Goal: Information Seeking & Learning: Learn about a topic

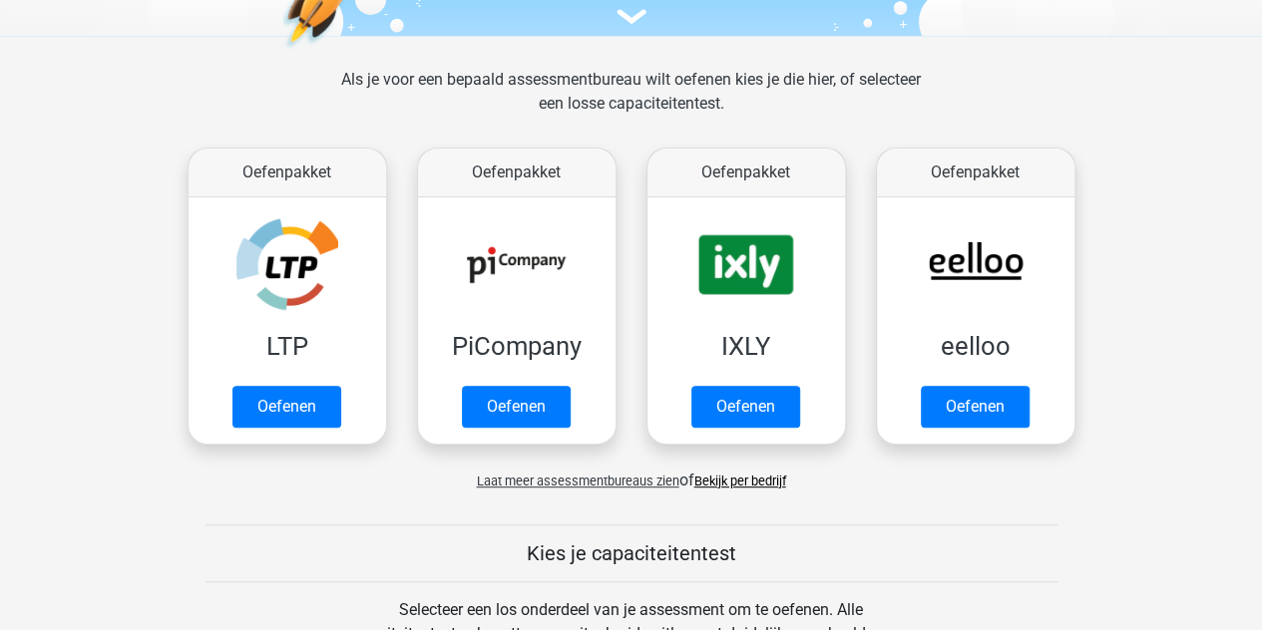
scroll to position [252, 0]
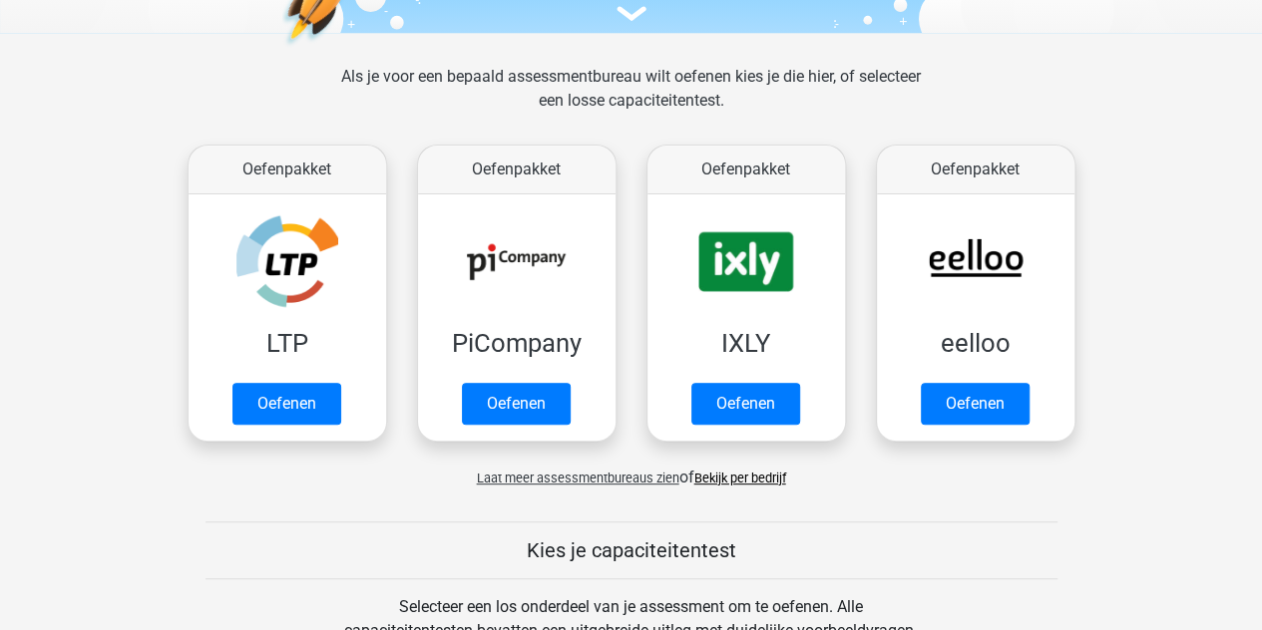
click at [624, 540] on h5 "Kies je capaciteitentest" at bounding box center [632, 551] width 852 height 24
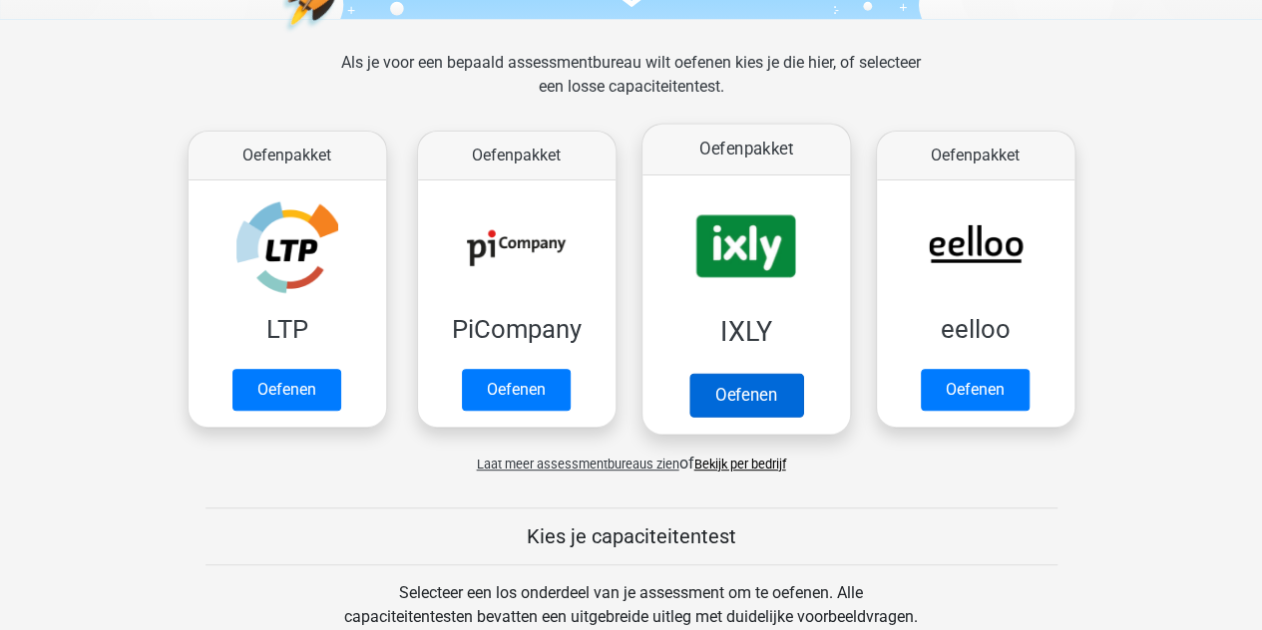
scroll to position [274, 0]
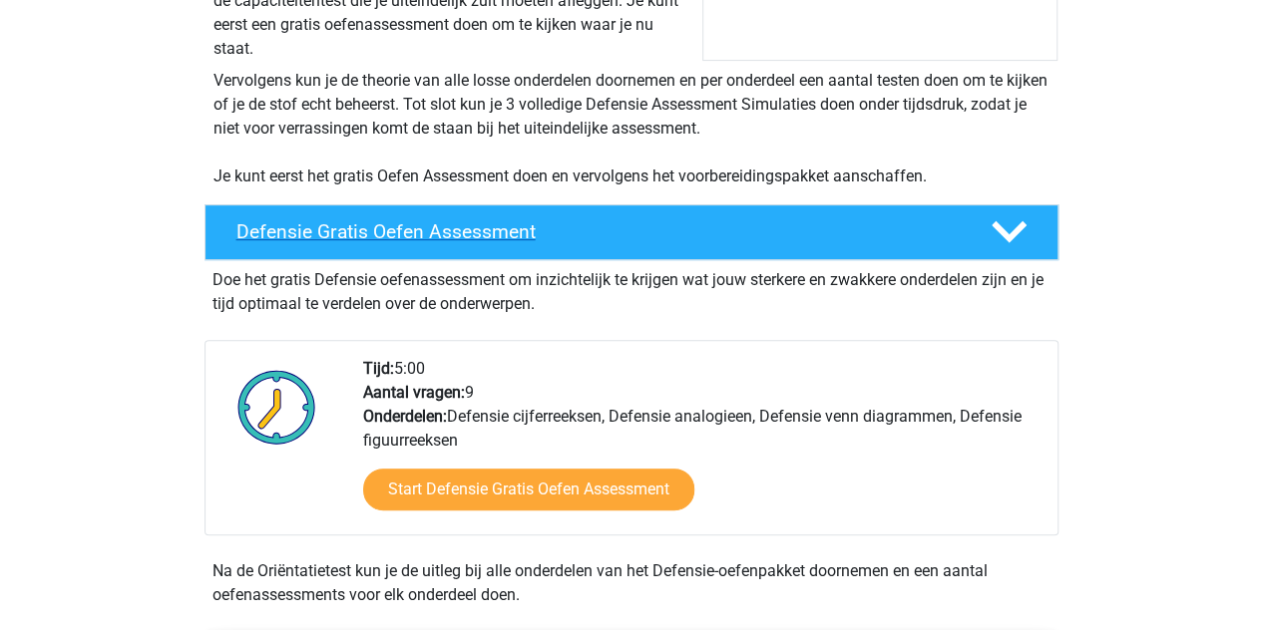
scroll to position [366, 0]
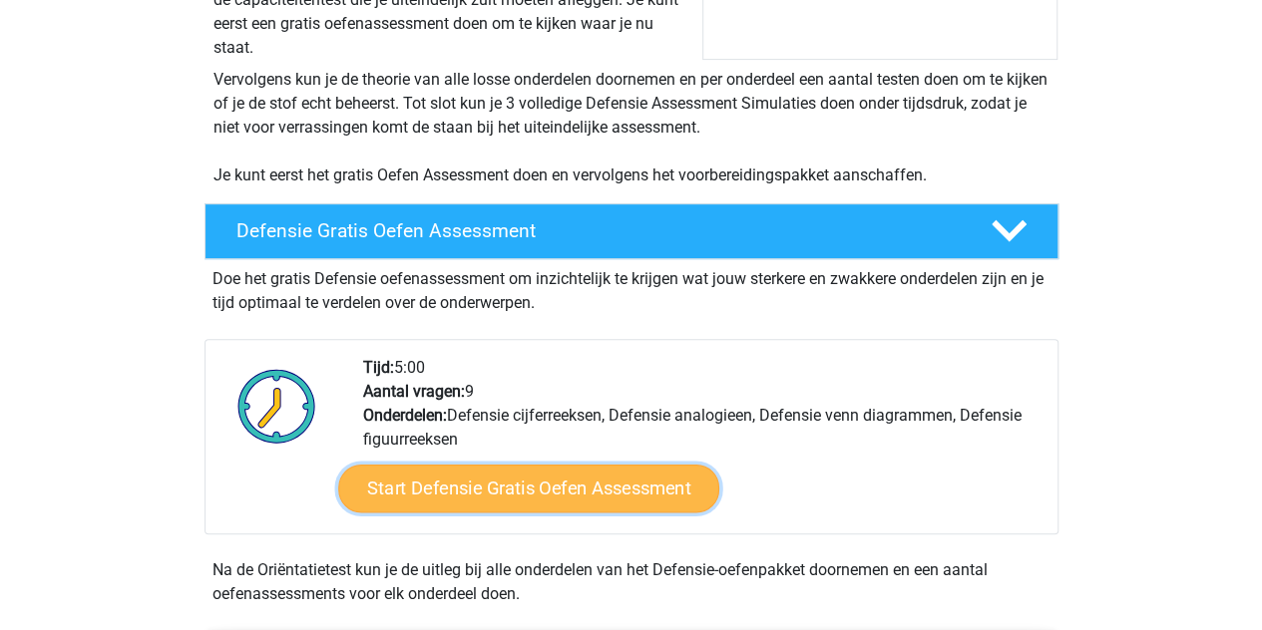
click at [596, 494] on link "Start Defensie Gratis Oefen Assessment" at bounding box center [528, 489] width 381 height 48
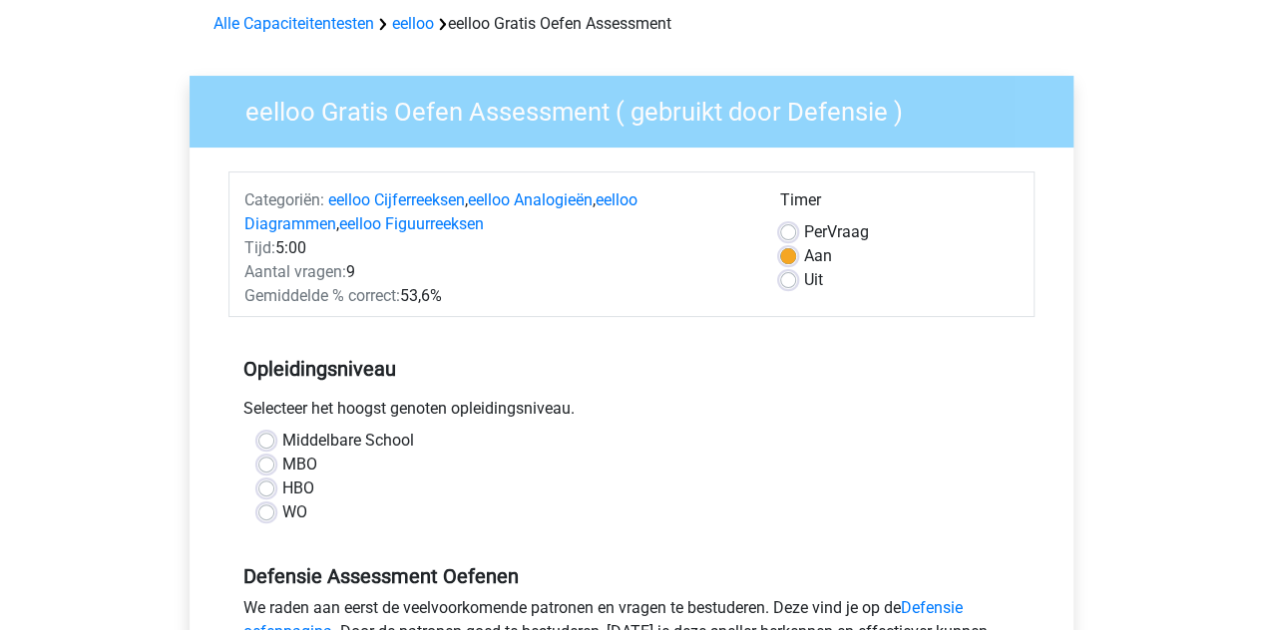
scroll to position [89, 0]
click at [282, 436] on label "Middelbare School" at bounding box center [348, 440] width 132 height 24
click at [273, 436] on input "Middelbare School" at bounding box center [266, 438] width 16 height 20
radio input "true"
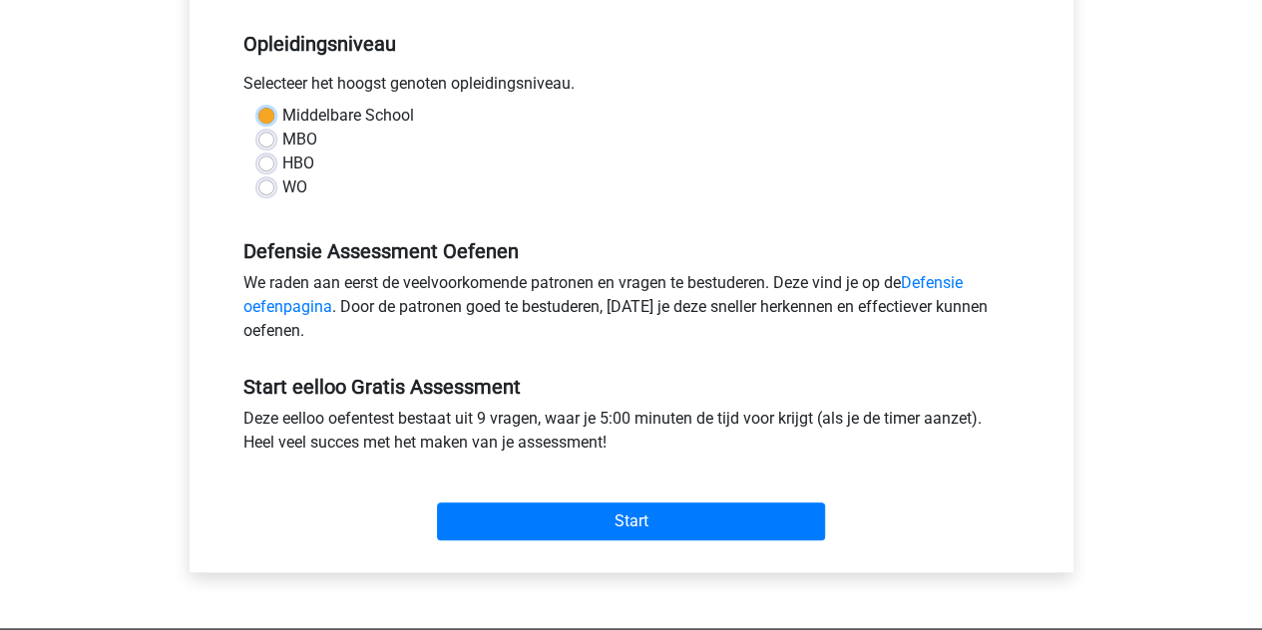
scroll to position [439, 0]
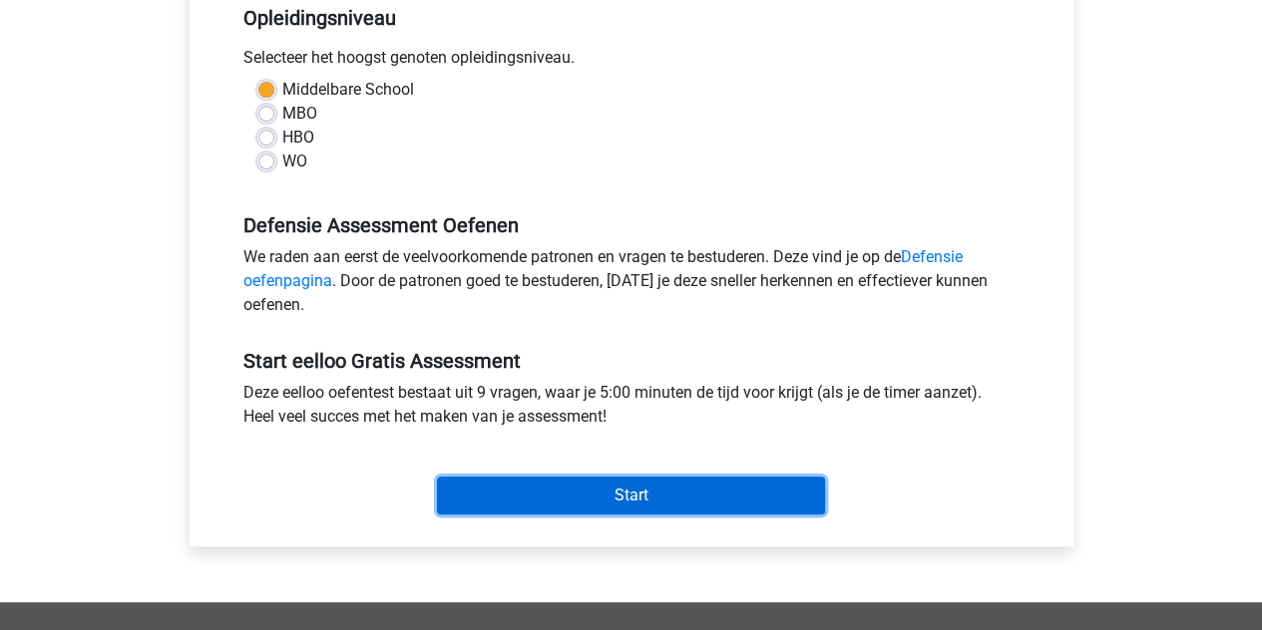
click at [636, 494] on input "Start" at bounding box center [631, 496] width 388 height 38
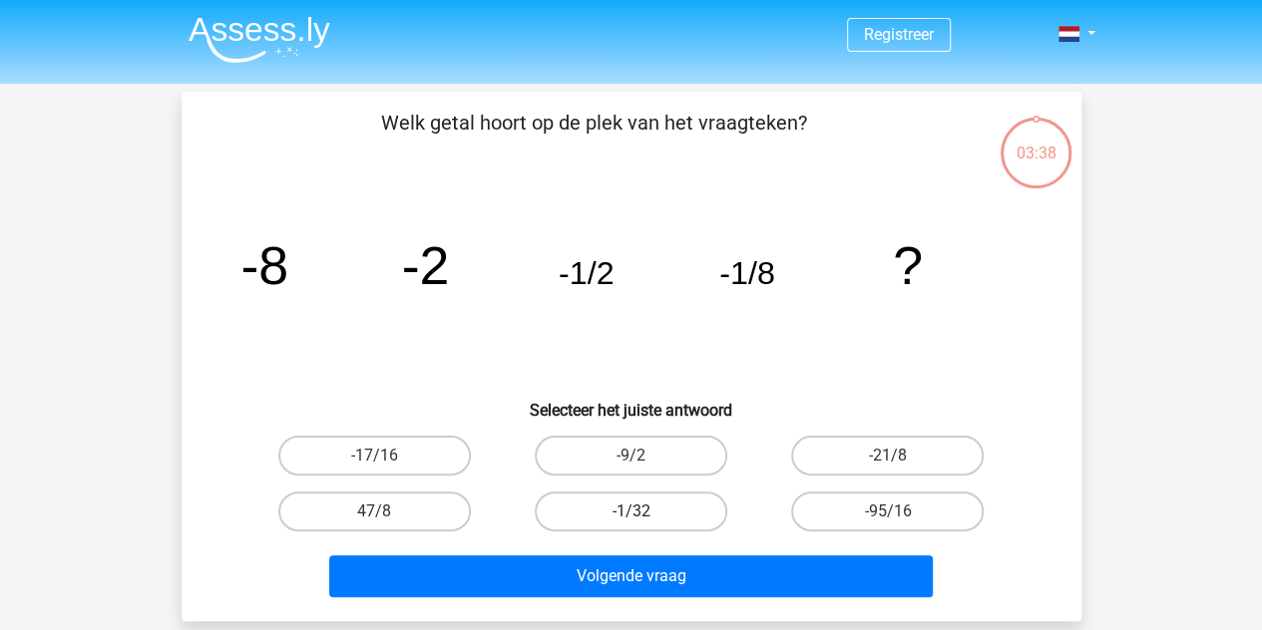
click at [672, 512] on label "-1/32" at bounding box center [631, 512] width 193 height 40
click at [643, 512] on input "-1/32" at bounding box center [636, 518] width 13 height 13
radio input "true"
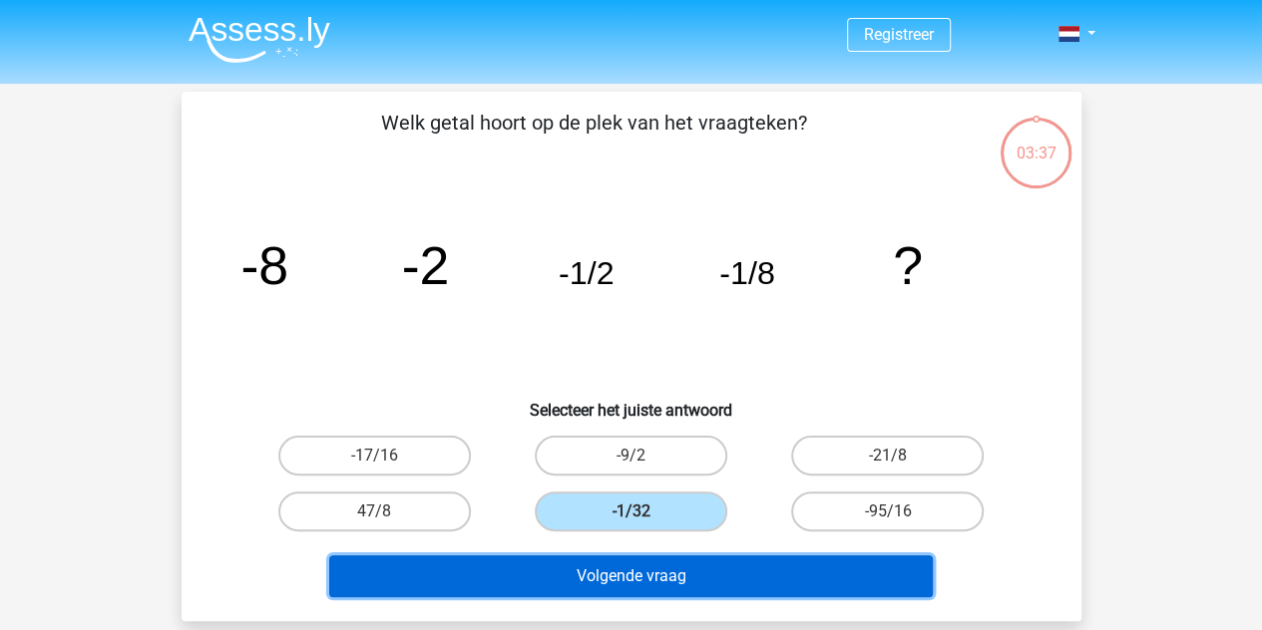
click at [664, 569] on button "Volgende vraag" at bounding box center [631, 577] width 604 height 42
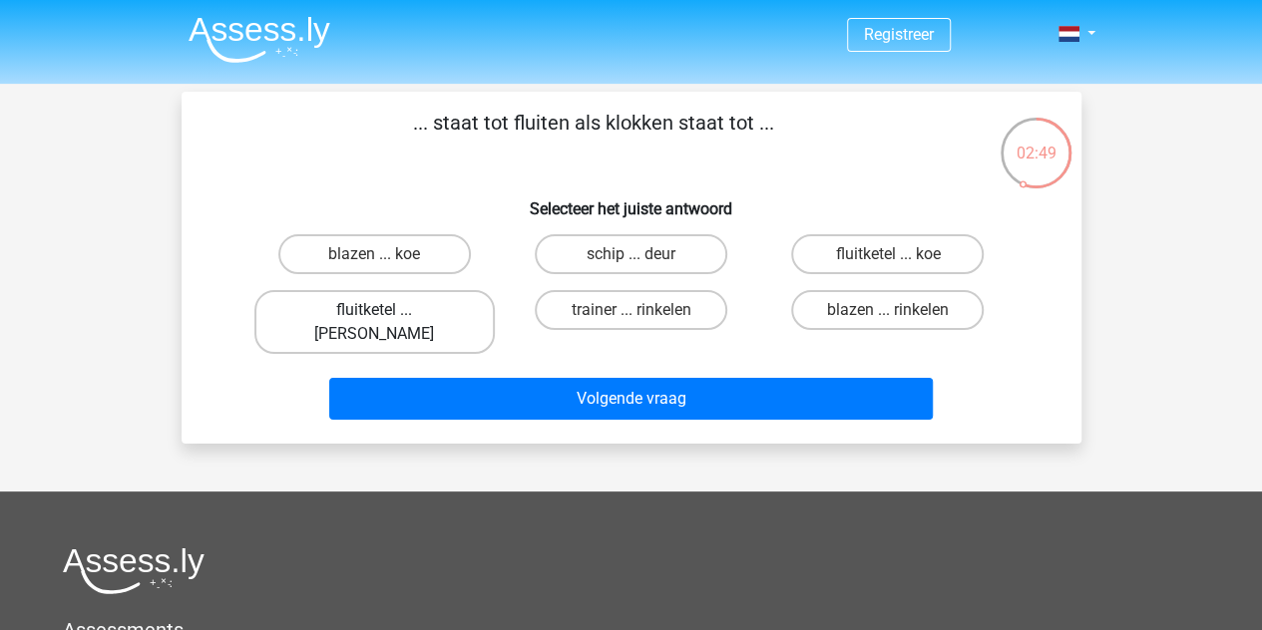
click at [453, 313] on label "fluitketel ... luiden" at bounding box center [374, 322] width 240 height 64
click at [387, 313] on input "fluitketel ... luiden" at bounding box center [380, 316] width 13 height 13
radio input "true"
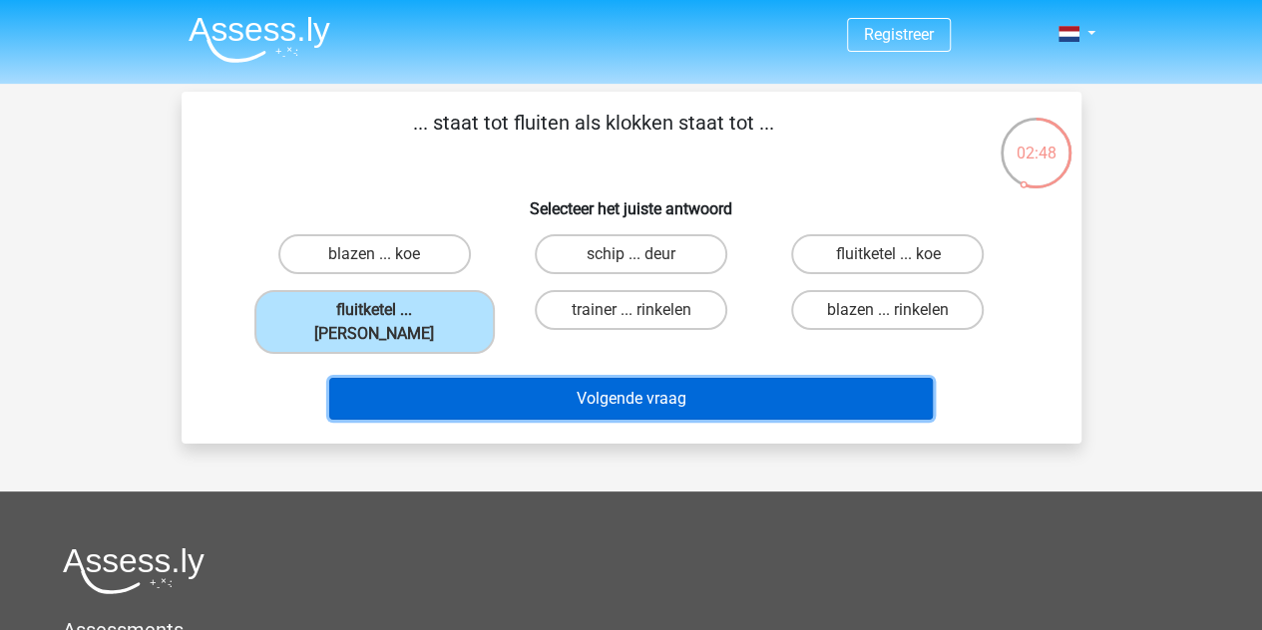
click at [550, 382] on button "Volgende vraag" at bounding box center [631, 399] width 604 height 42
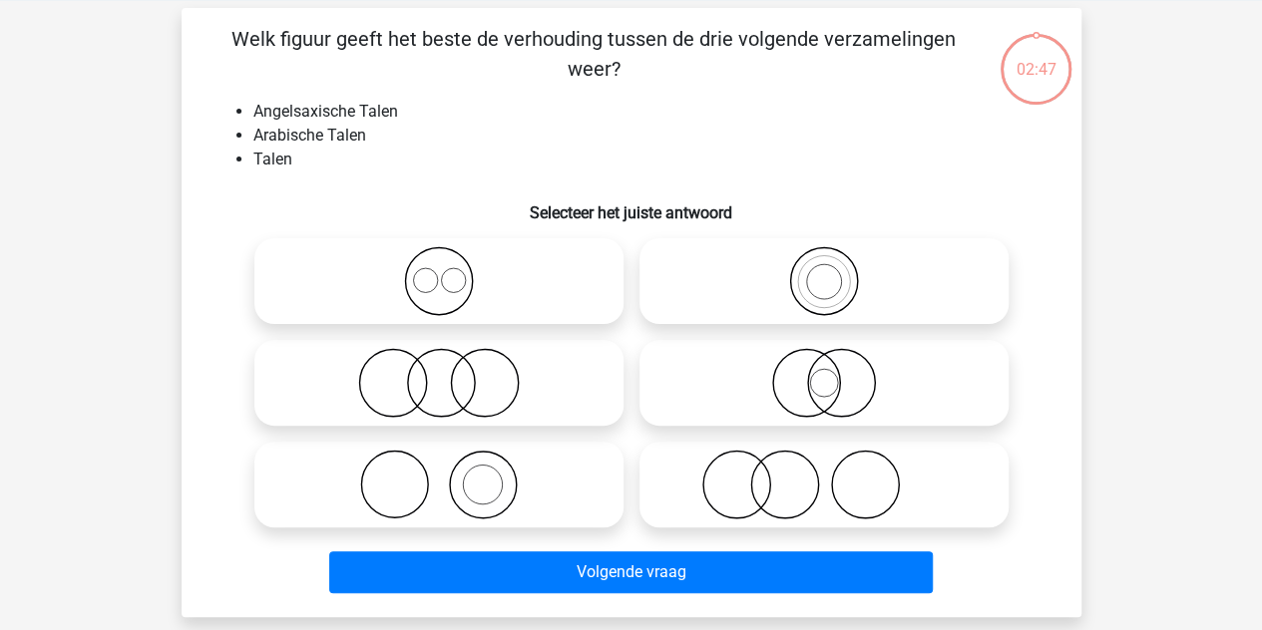
scroll to position [92, 0]
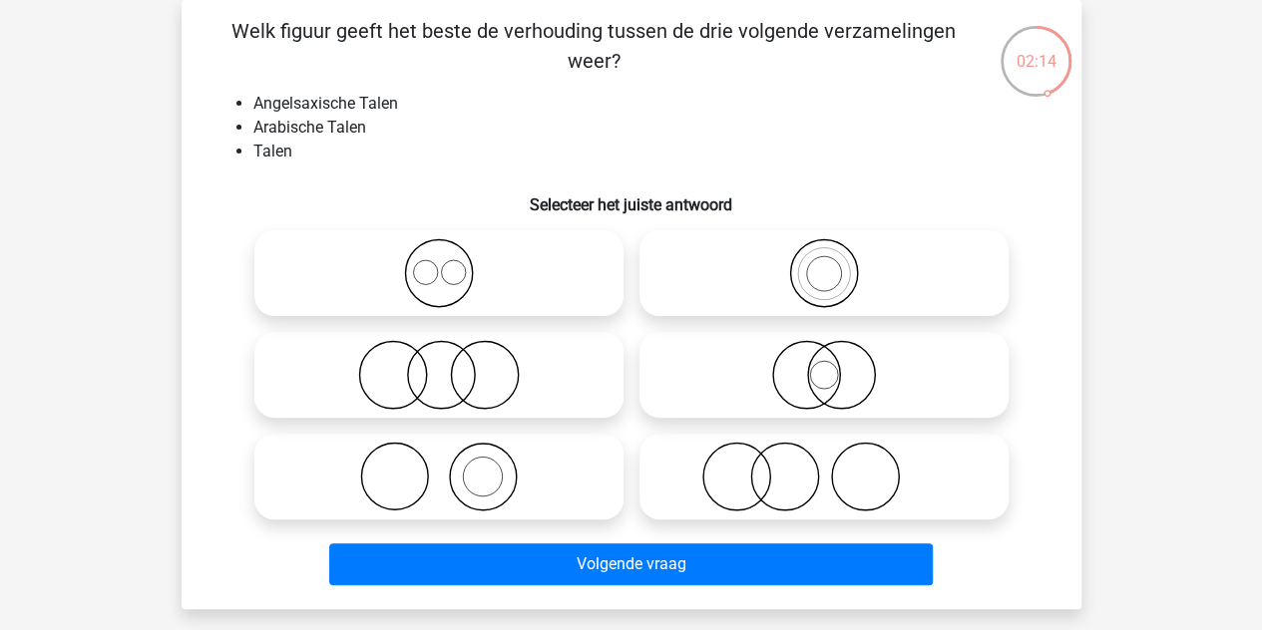
click at [452, 269] on icon at bounding box center [438, 273] width 353 height 70
click at [452, 263] on input "radio" at bounding box center [445, 256] width 13 height 13
radio input "true"
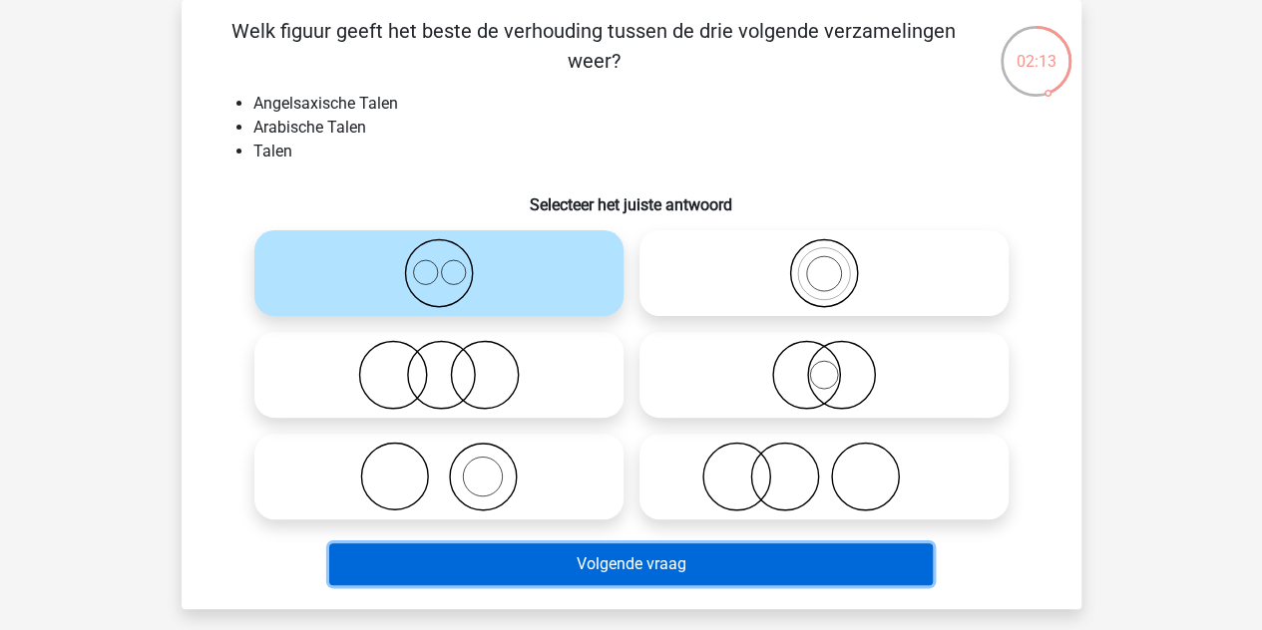
click at [638, 573] on button "Volgende vraag" at bounding box center [631, 565] width 604 height 42
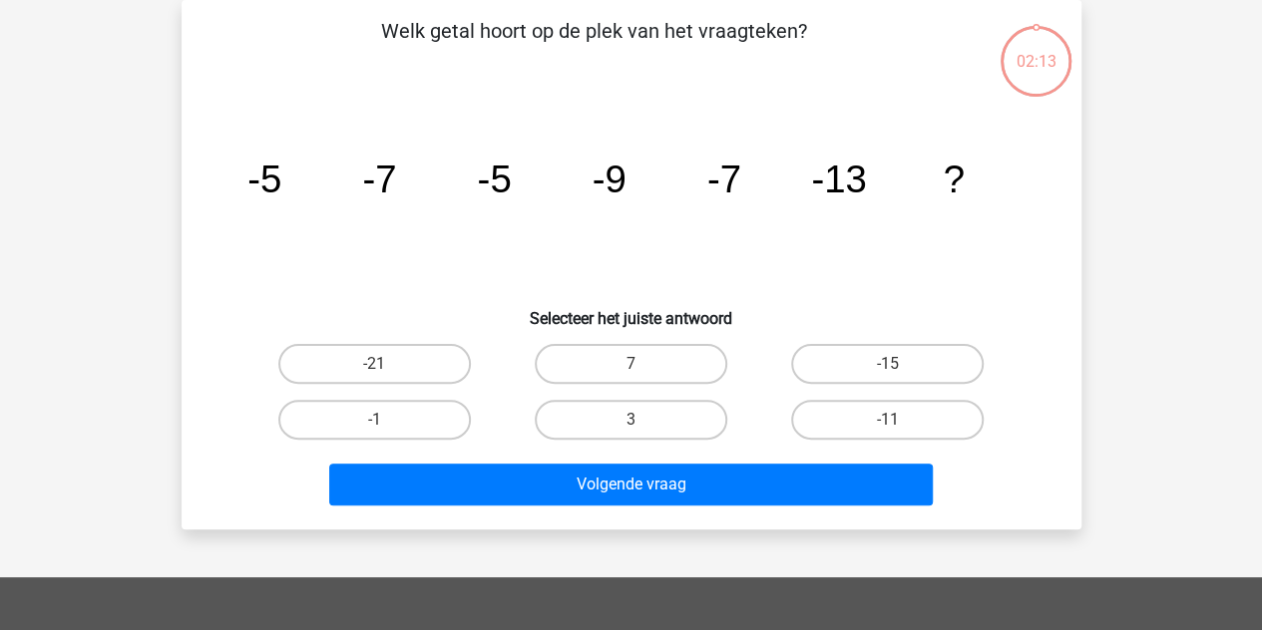
click at [636, 573] on div "Registreer" at bounding box center [631, 506] width 1262 height 1196
click at [639, 364] on input "7" at bounding box center [636, 370] width 13 height 13
radio input "true"
click at [654, 356] on label "7" at bounding box center [631, 364] width 193 height 40
click at [643, 364] on input "7" at bounding box center [636, 370] width 13 height 13
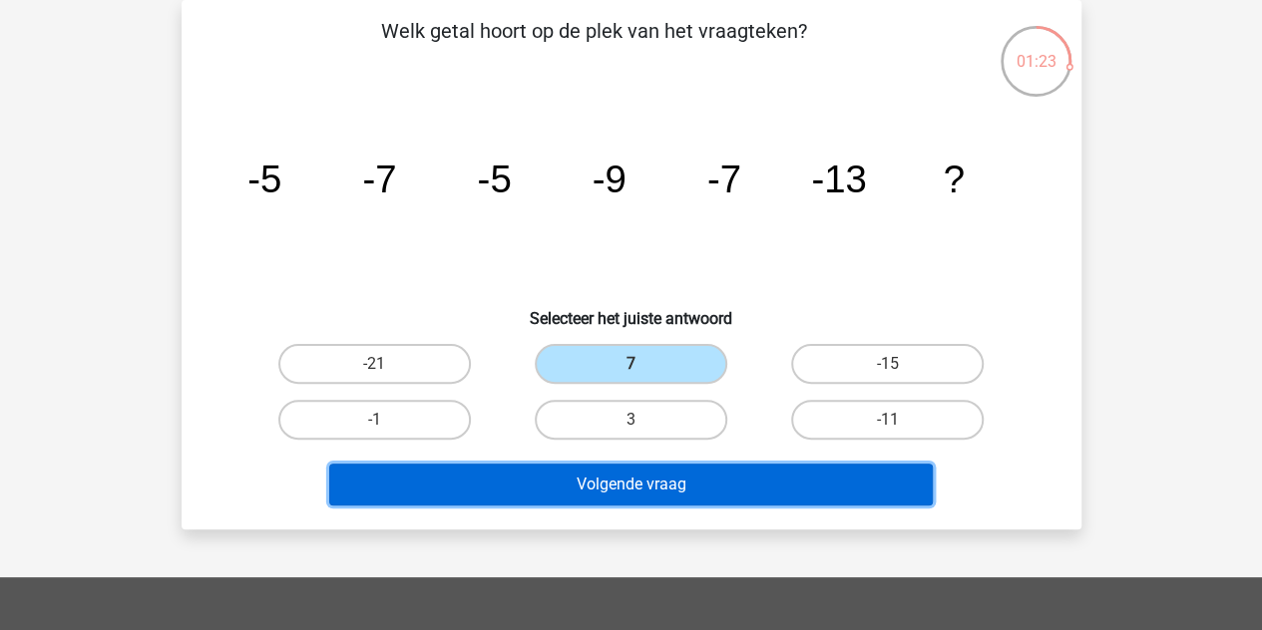
click at [602, 476] on button "Volgende vraag" at bounding box center [631, 485] width 604 height 42
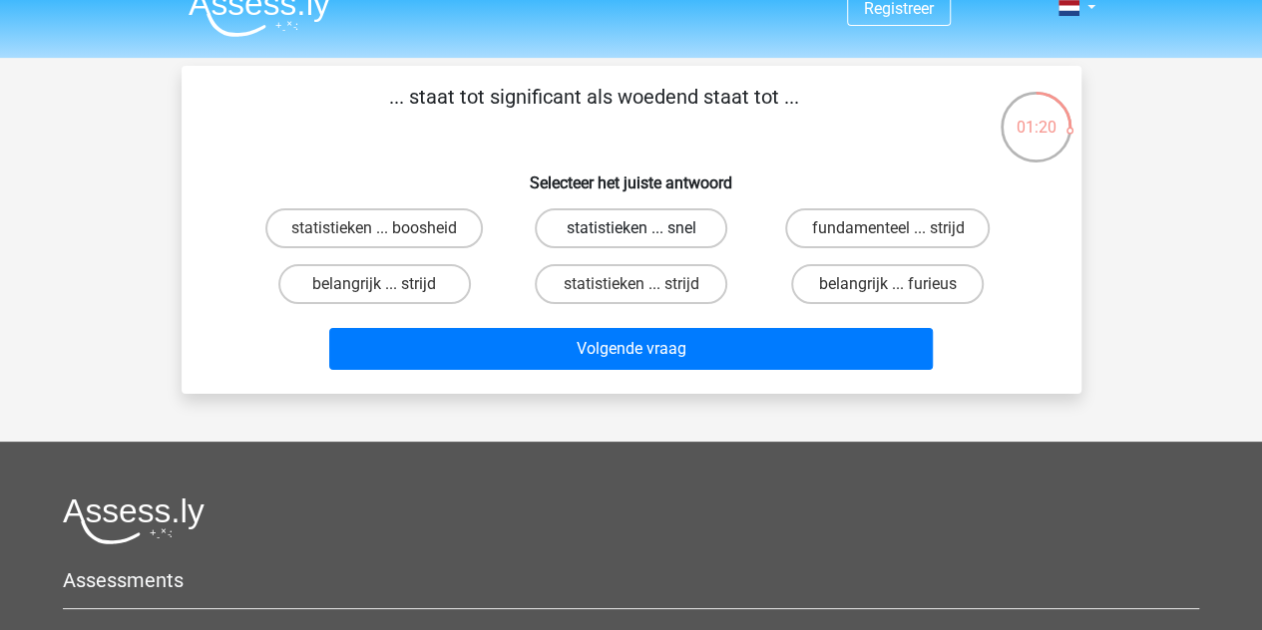
scroll to position [25, 0]
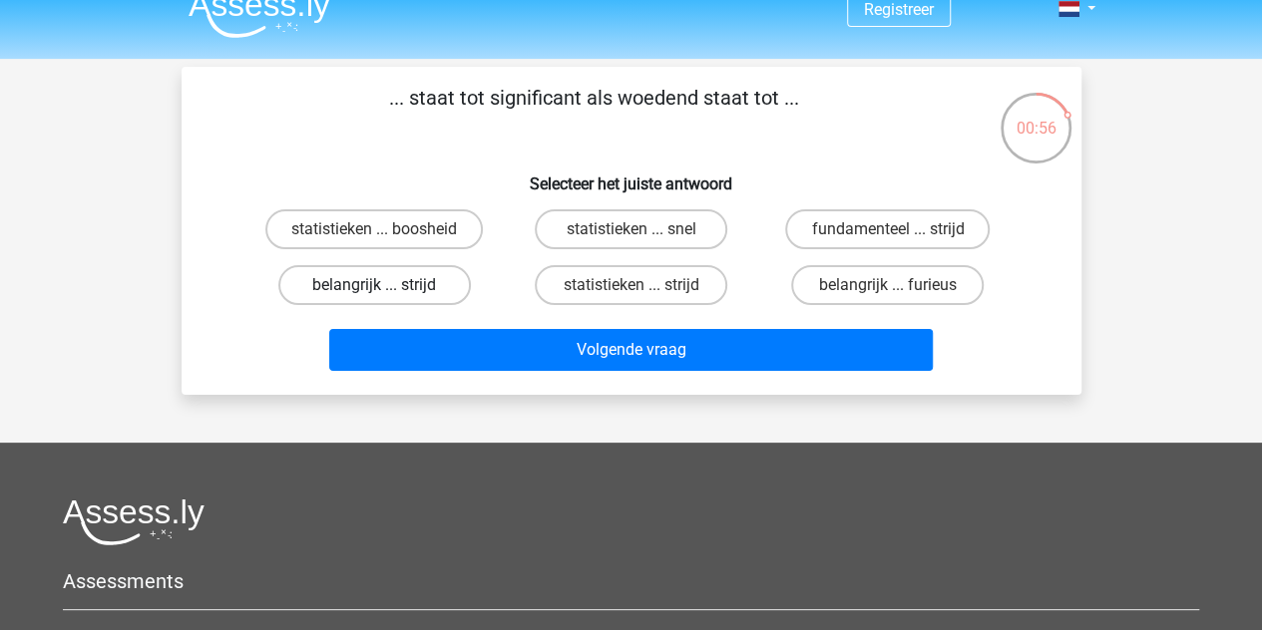
click at [404, 277] on label "belangrijk ... strijd" at bounding box center [374, 285] width 193 height 40
click at [387, 285] on input "belangrijk ... strijd" at bounding box center [380, 291] width 13 height 13
radio input "true"
click at [554, 382] on div "... staat tot significant als woedend staat tot ... Selecteer het juiste antwoo…" at bounding box center [632, 231] width 900 height 328
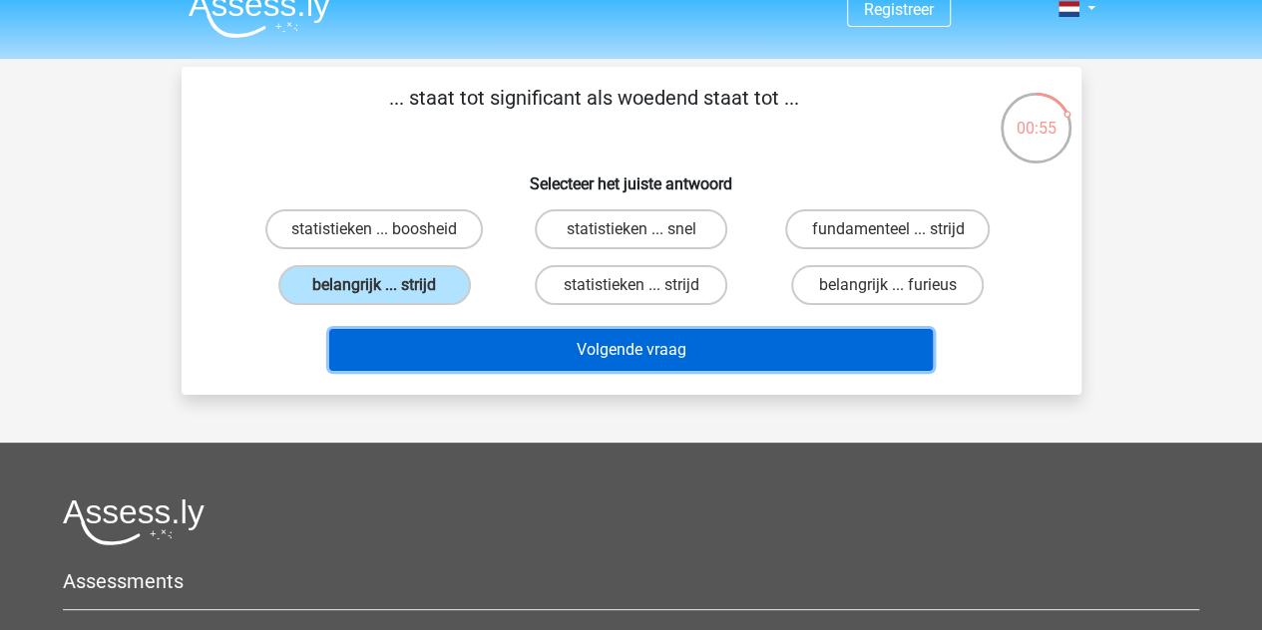
click at [567, 356] on button "Volgende vraag" at bounding box center [631, 350] width 604 height 42
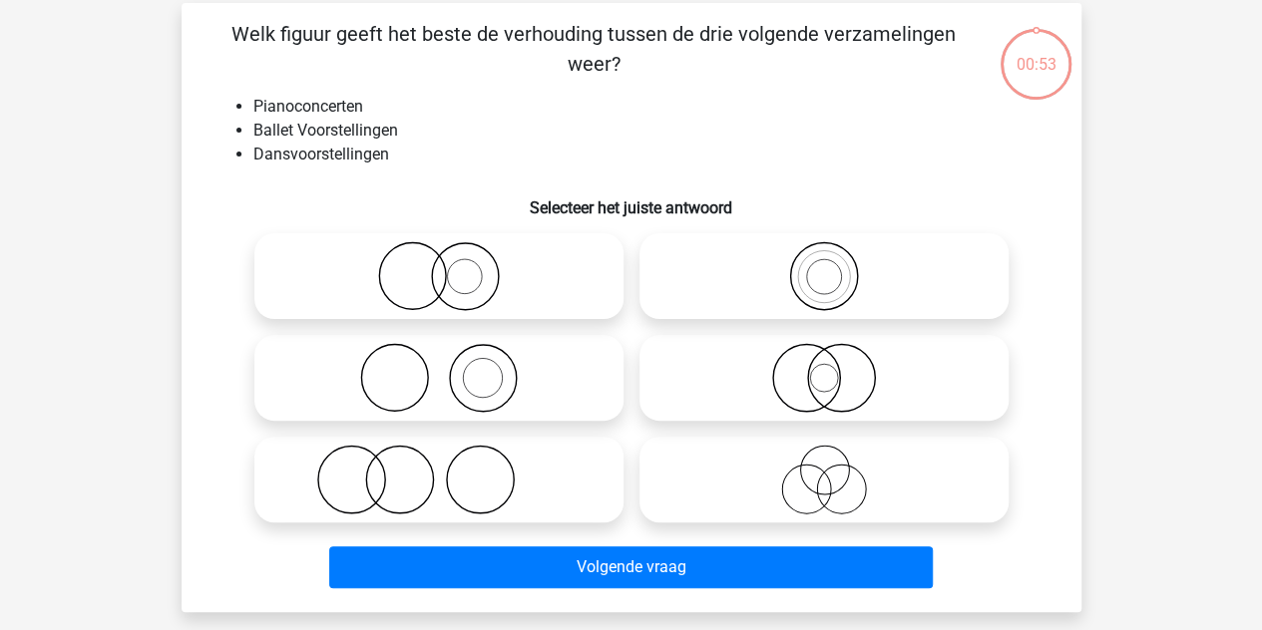
scroll to position [92, 0]
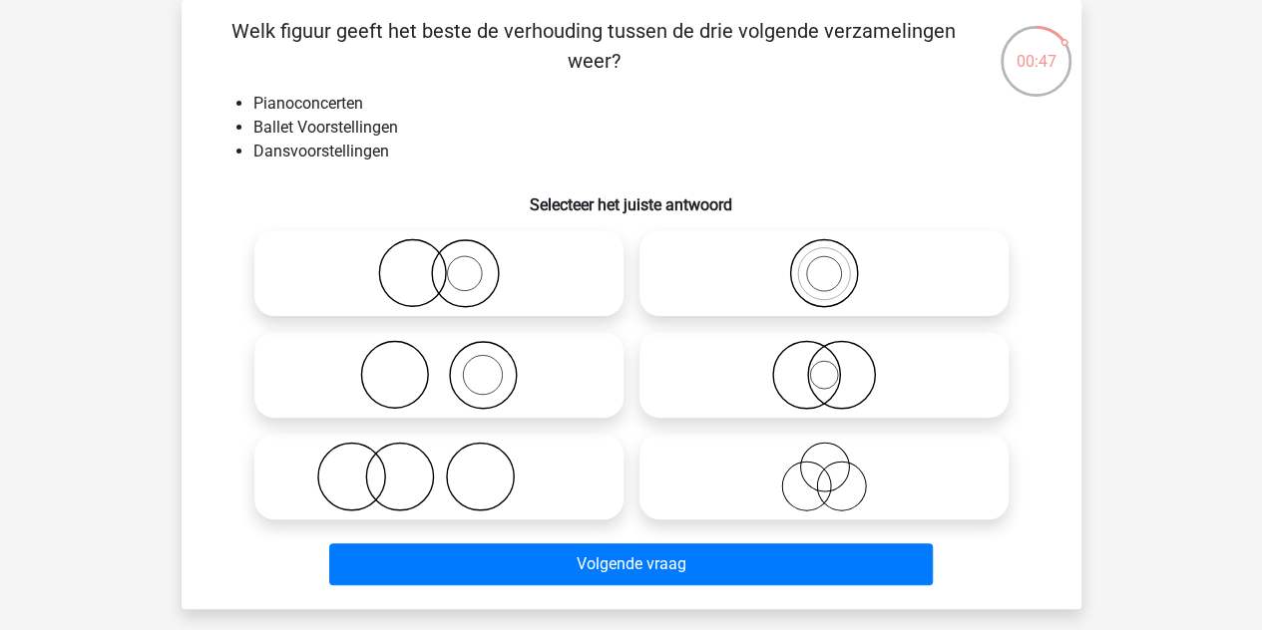
click at [507, 463] on icon at bounding box center [438, 477] width 353 height 70
click at [452, 463] on input "radio" at bounding box center [445, 460] width 13 height 13
radio input "true"
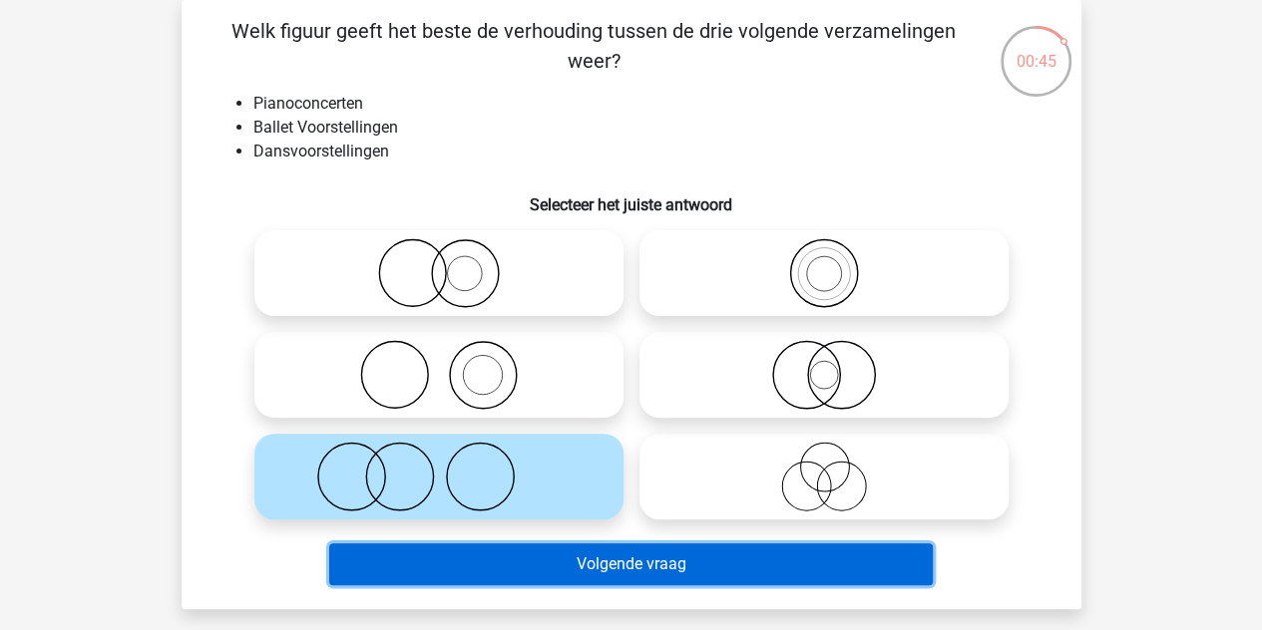
click at [682, 559] on button "Volgende vraag" at bounding box center [631, 565] width 604 height 42
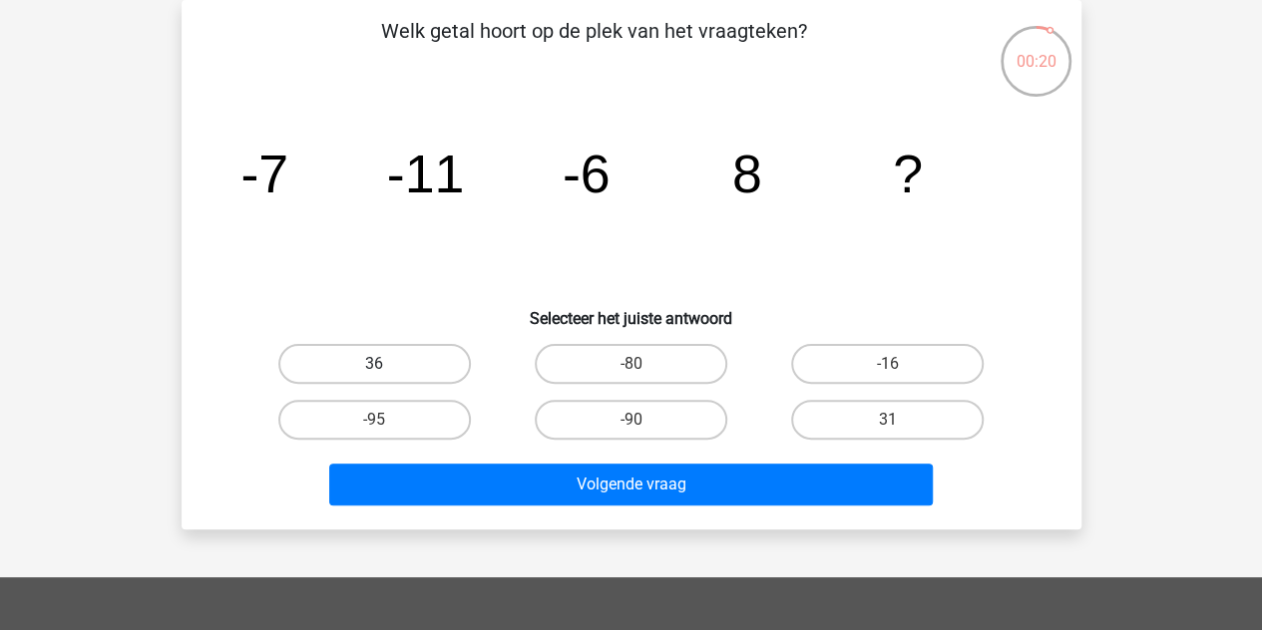
click at [433, 373] on label "36" at bounding box center [374, 364] width 193 height 40
click at [387, 373] on input "36" at bounding box center [380, 370] width 13 height 13
radio input "true"
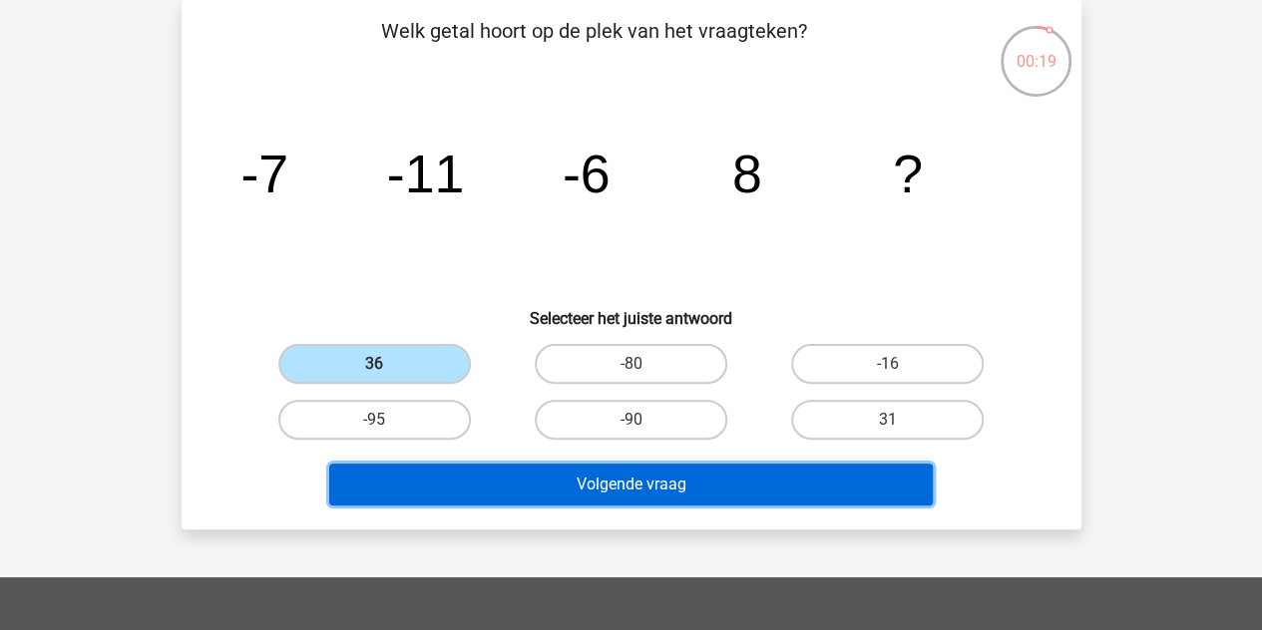
click at [538, 470] on button "Volgende vraag" at bounding box center [631, 485] width 604 height 42
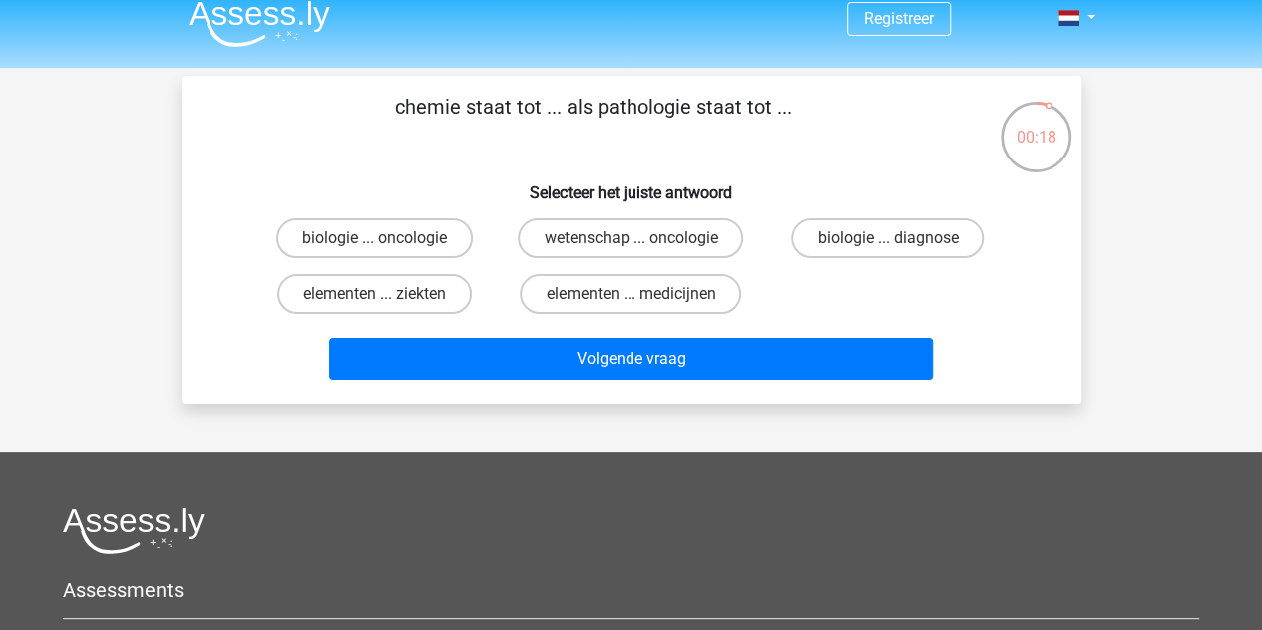
scroll to position [13, 0]
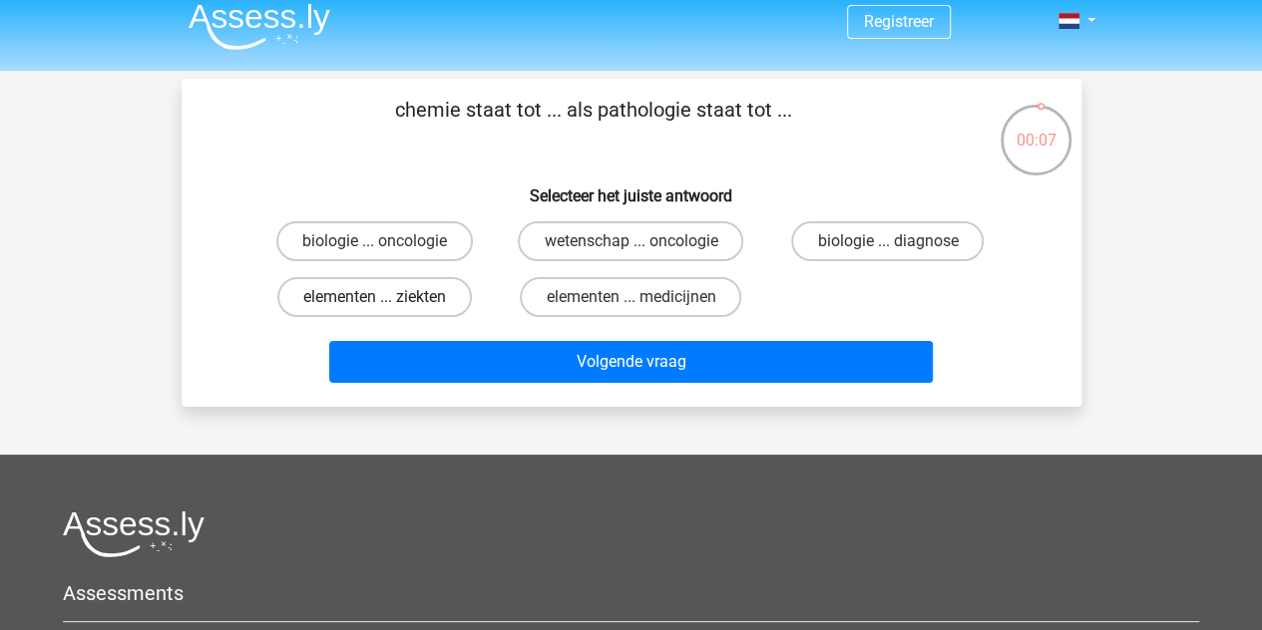
click at [411, 290] on label "elementen ... ziekten" at bounding box center [374, 297] width 195 height 40
click at [387, 297] on input "elementen ... ziekten" at bounding box center [380, 303] width 13 height 13
radio input "true"
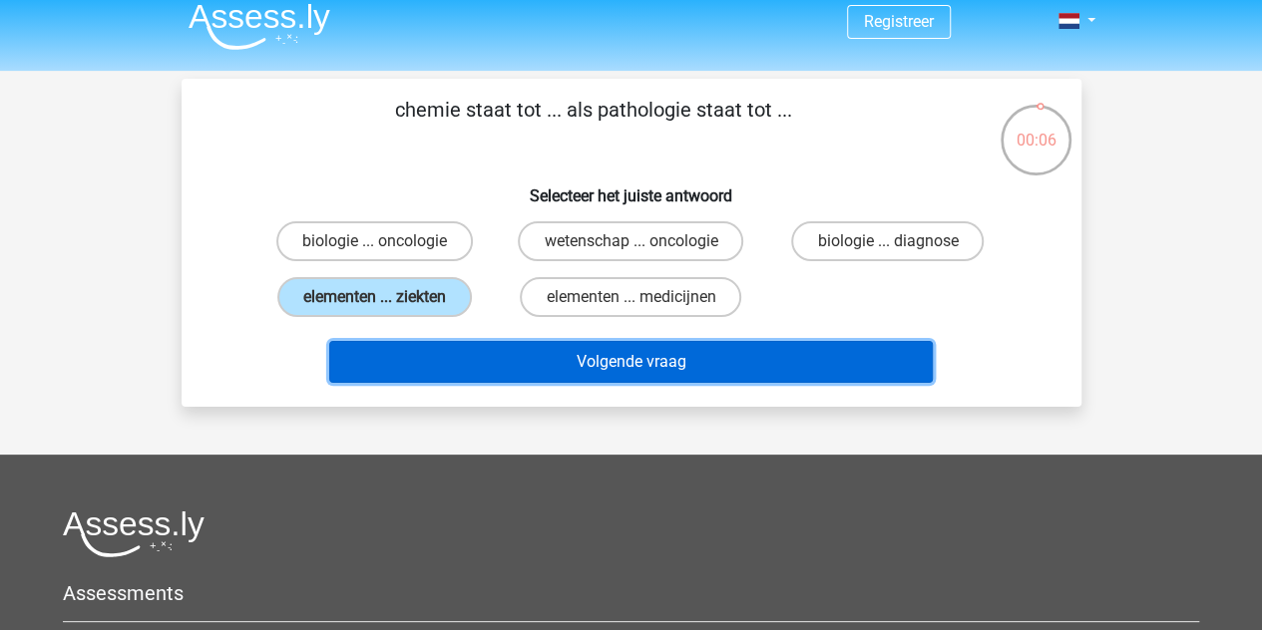
click at [559, 351] on button "Volgende vraag" at bounding box center [631, 362] width 604 height 42
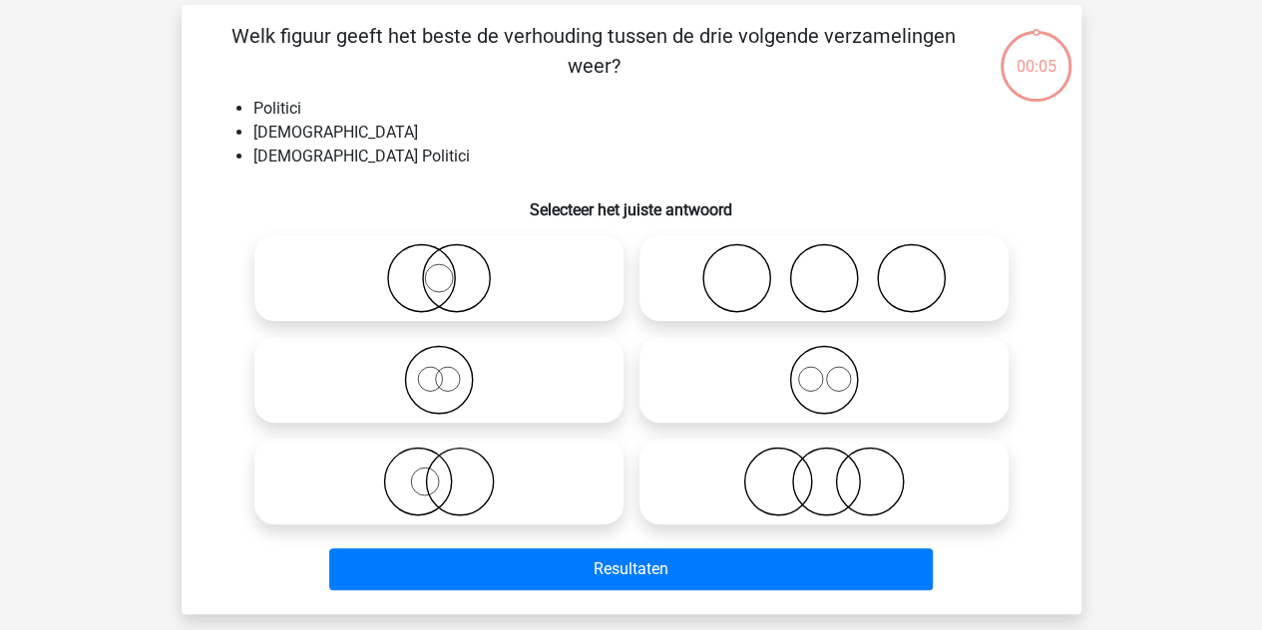
scroll to position [92, 0]
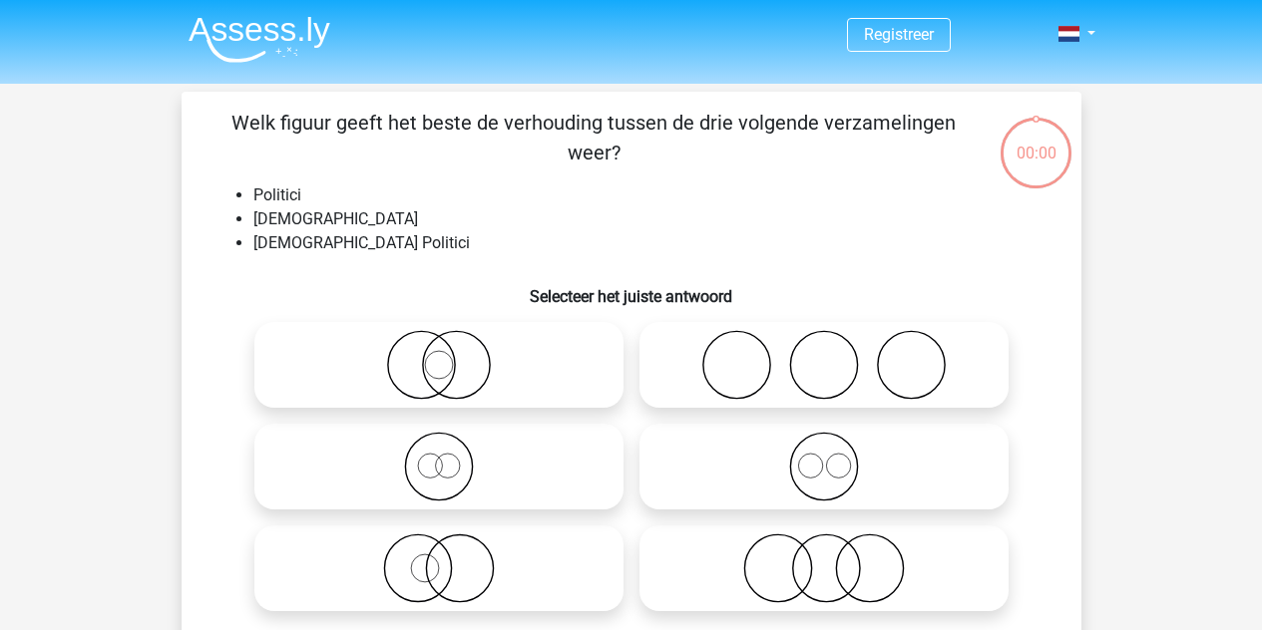
scroll to position [92, 0]
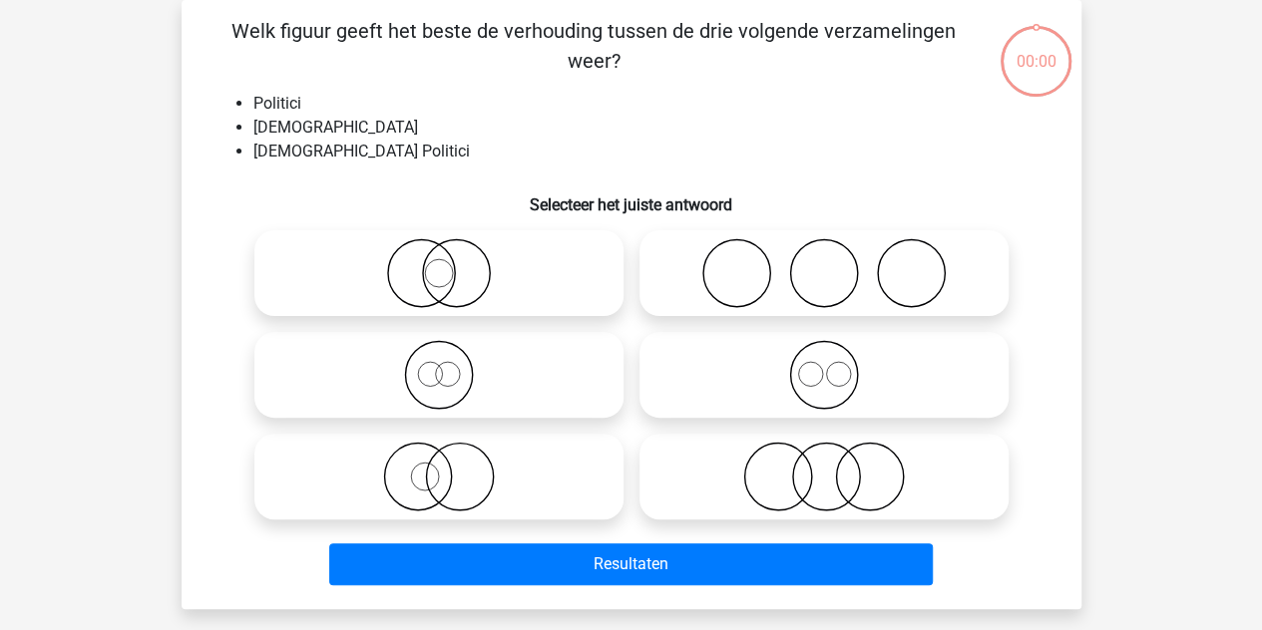
click at [820, 462] on icon at bounding box center [823, 477] width 353 height 70
click at [824, 462] on input "radio" at bounding box center [830, 460] width 13 height 13
radio input "true"
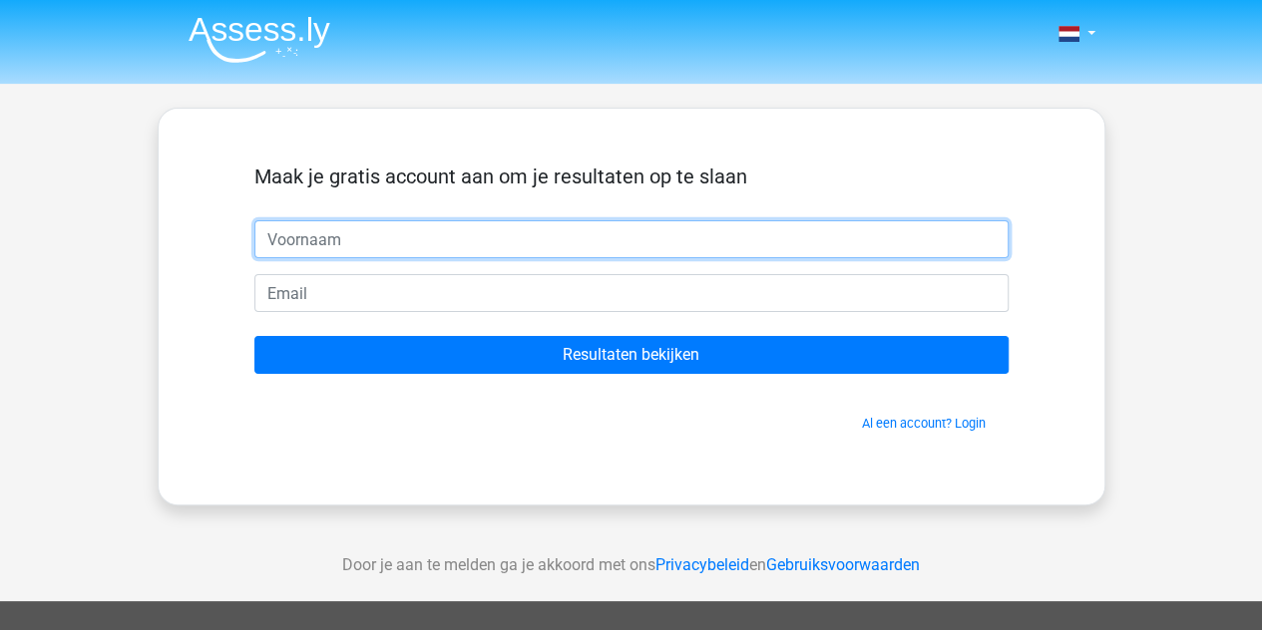
click at [644, 250] on input "text" at bounding box center [631, 239] width 754 height 38
type input "ben"
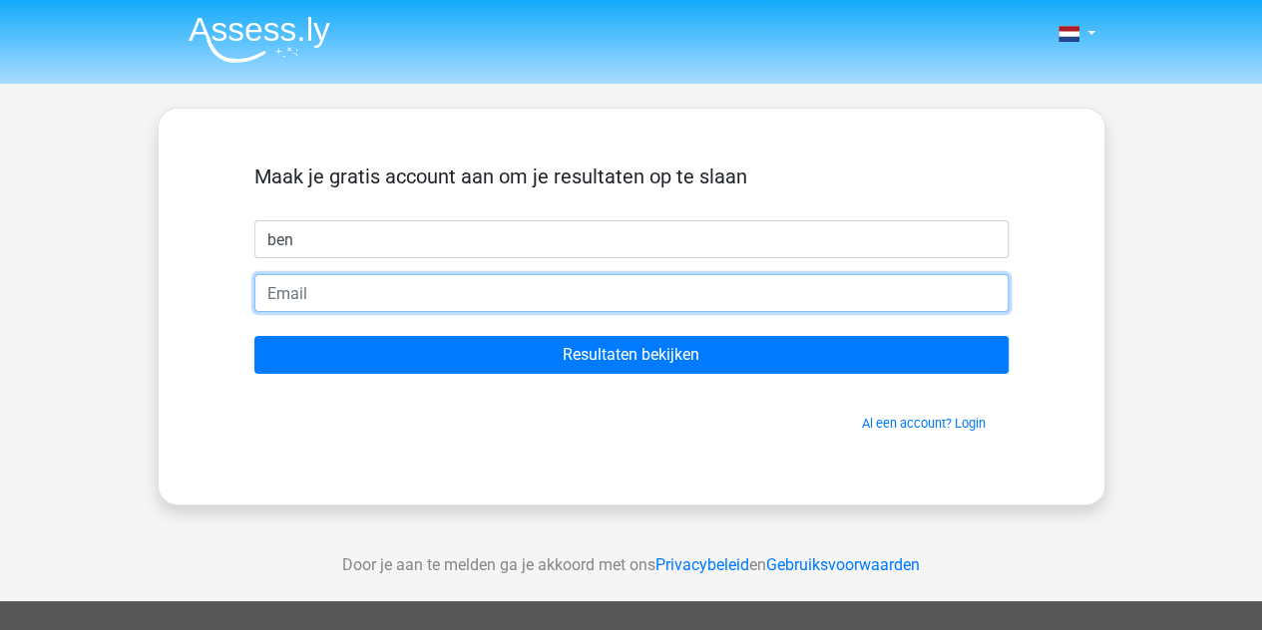
click at [618, 284] on input "email" at bounding box center [631, 293] width 754 height 38
type input "[EMAIL_ADDRESS][DOMAIN_NAME]"
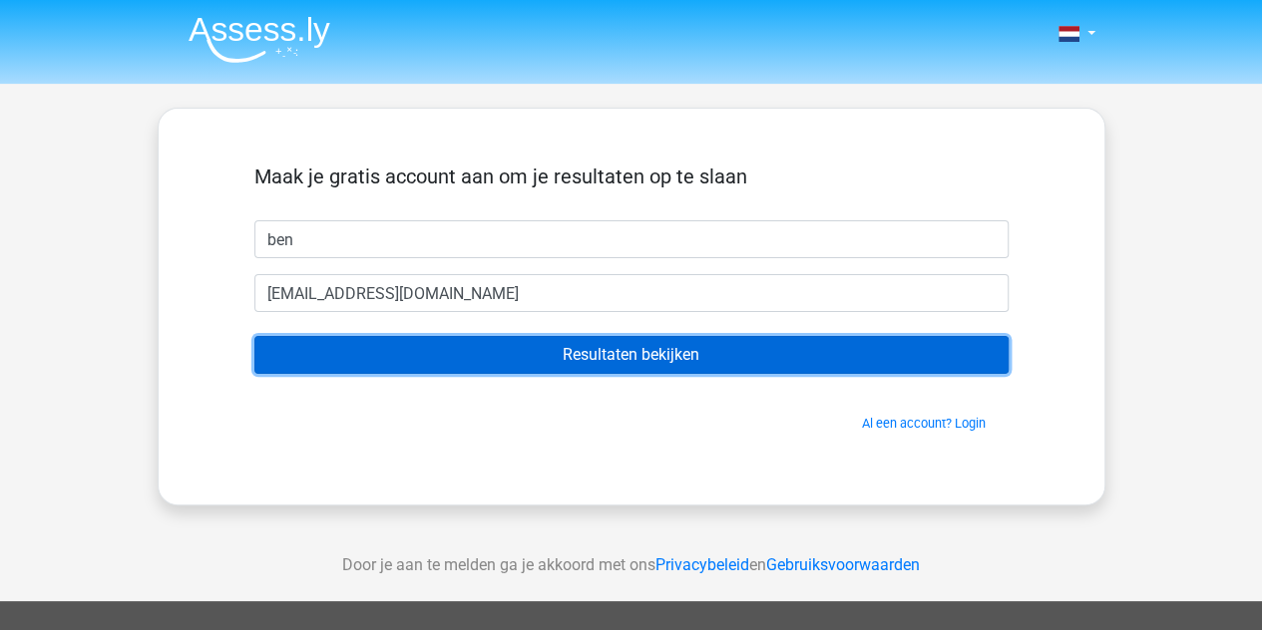
click at [497, 362] on input "Resultaten bekijken" at bounding box center [631, 355] width 754 height 38
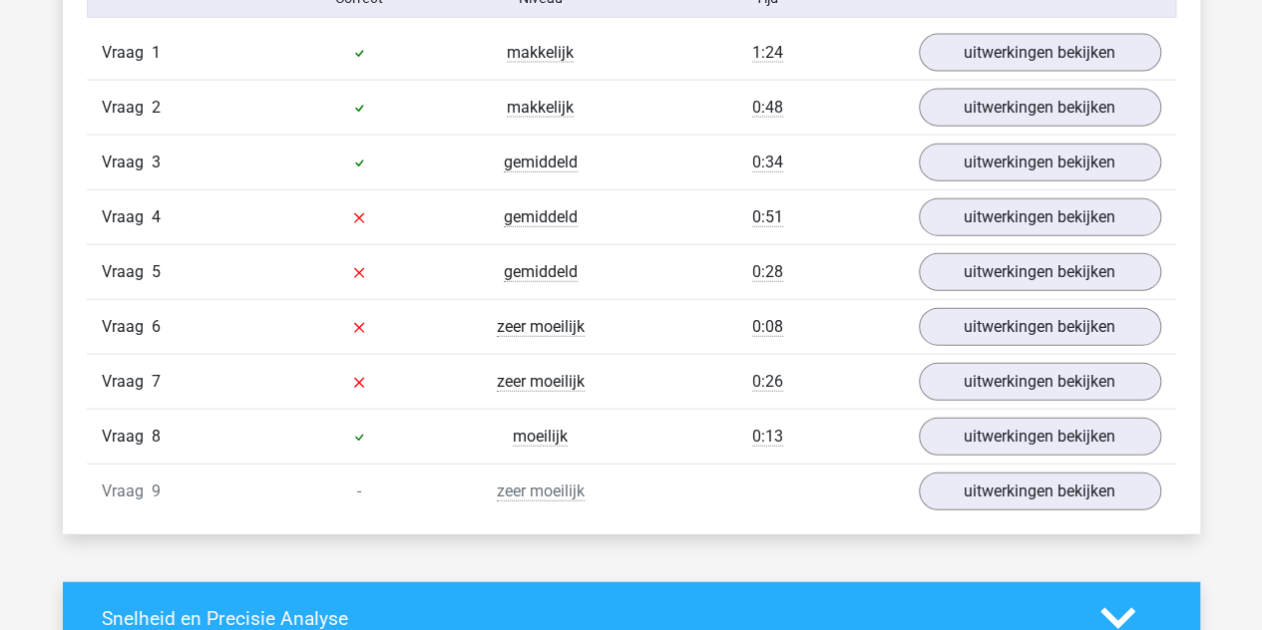
scroll to position [2251, 0]
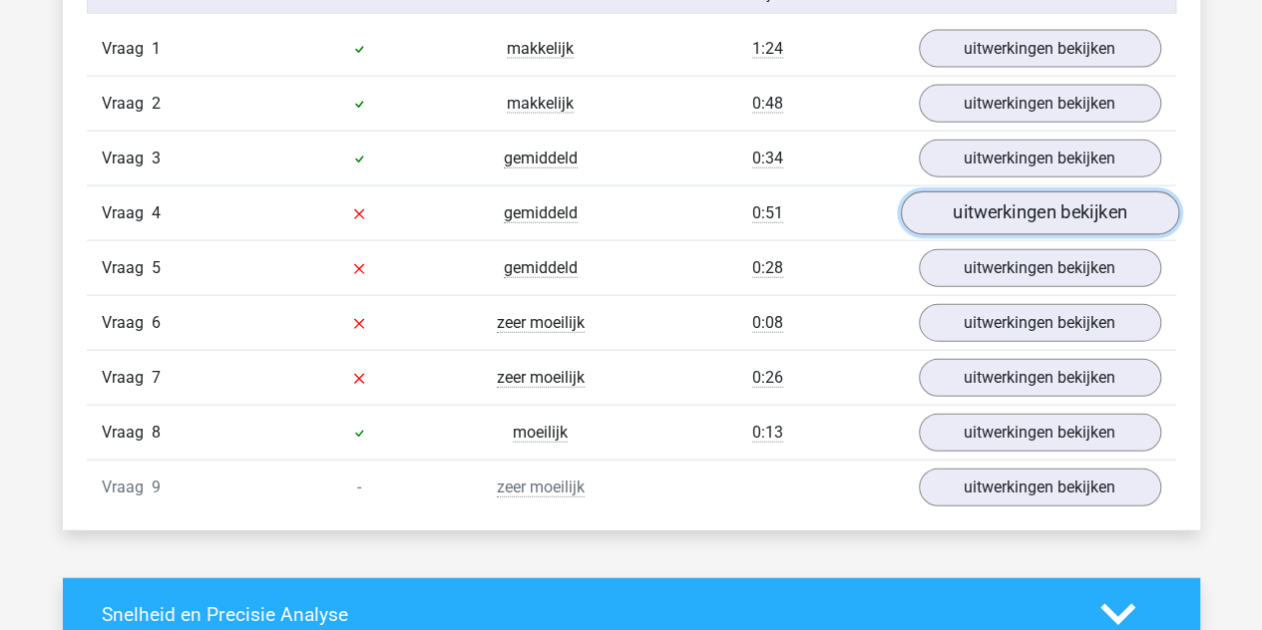
click at [1003, 195] on link "uitwerkingen bekijken" at bounding box center [1039, 214] width 278 height 44
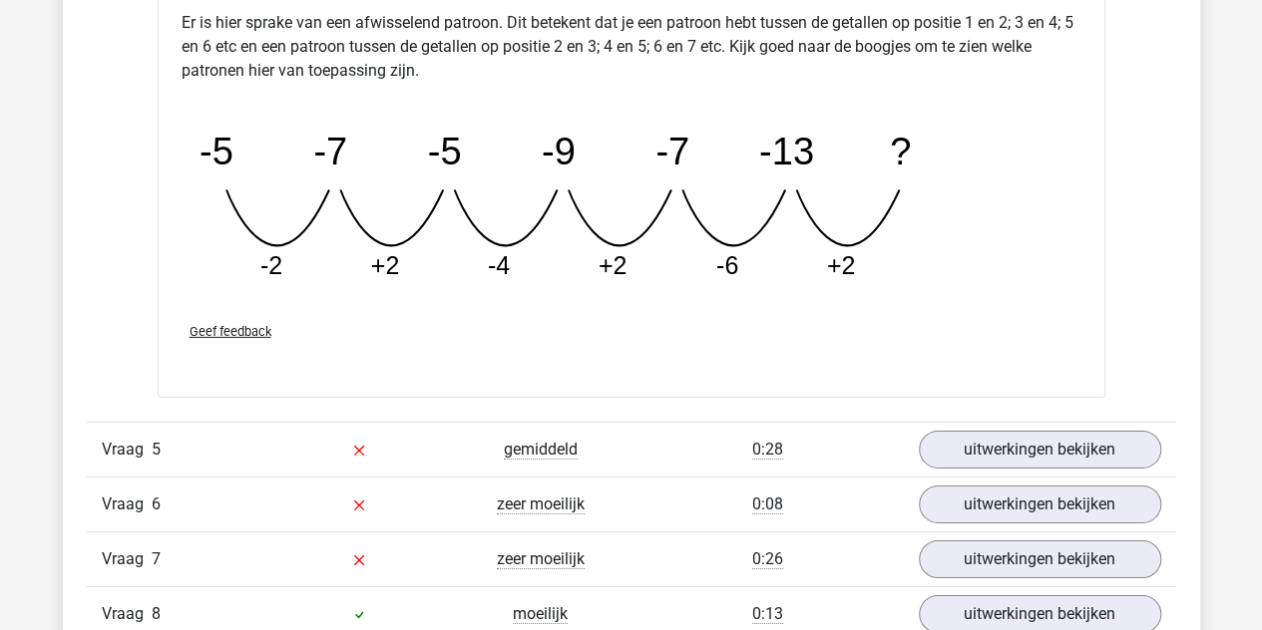
scroll to position [2996, 0]
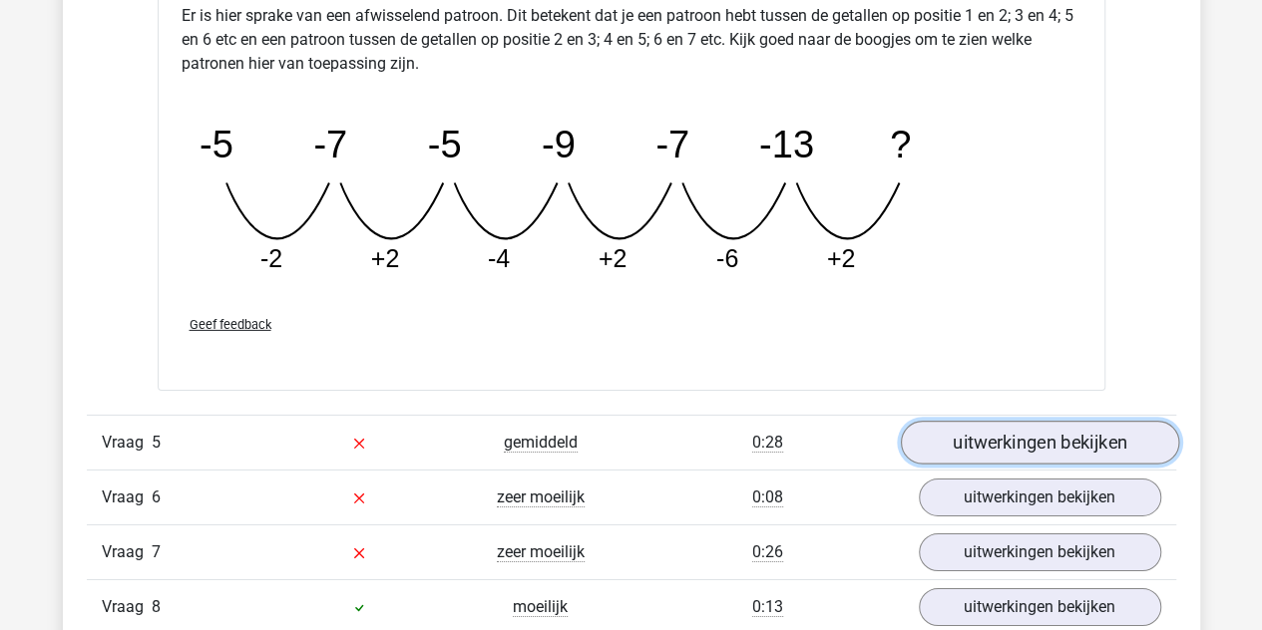
click at [1022, 430] on link "uitwerkingen bekijken" at bounding box center [1039, 443] width 278 height 44
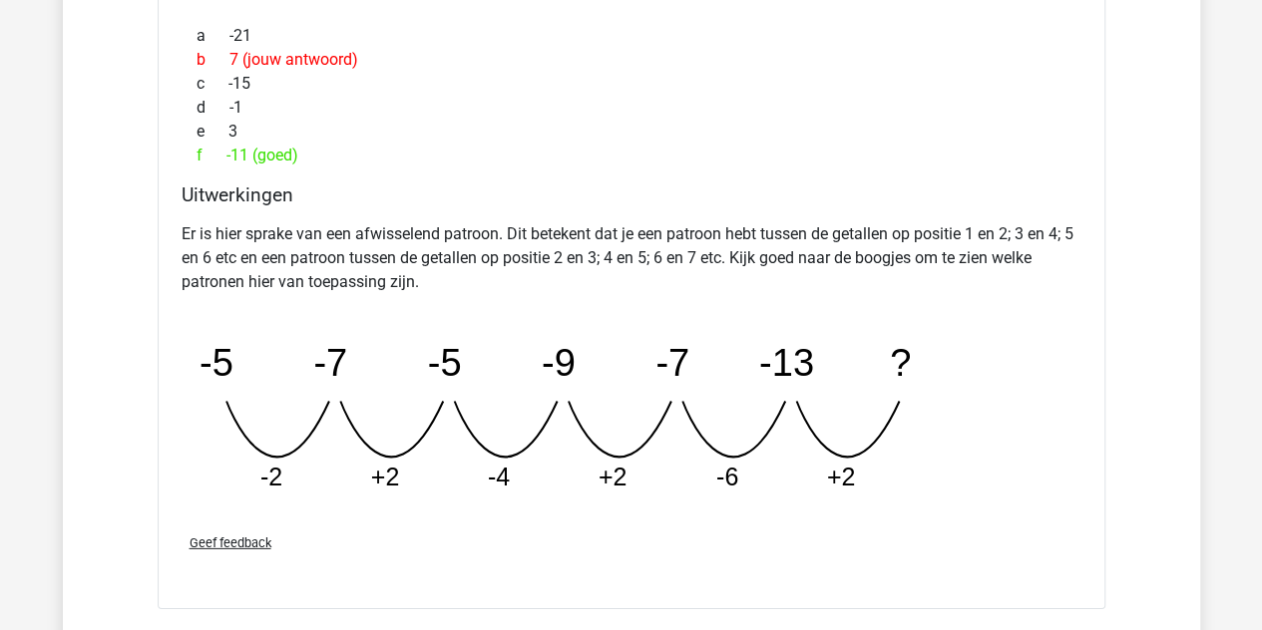
scroll to position [2769, 0]
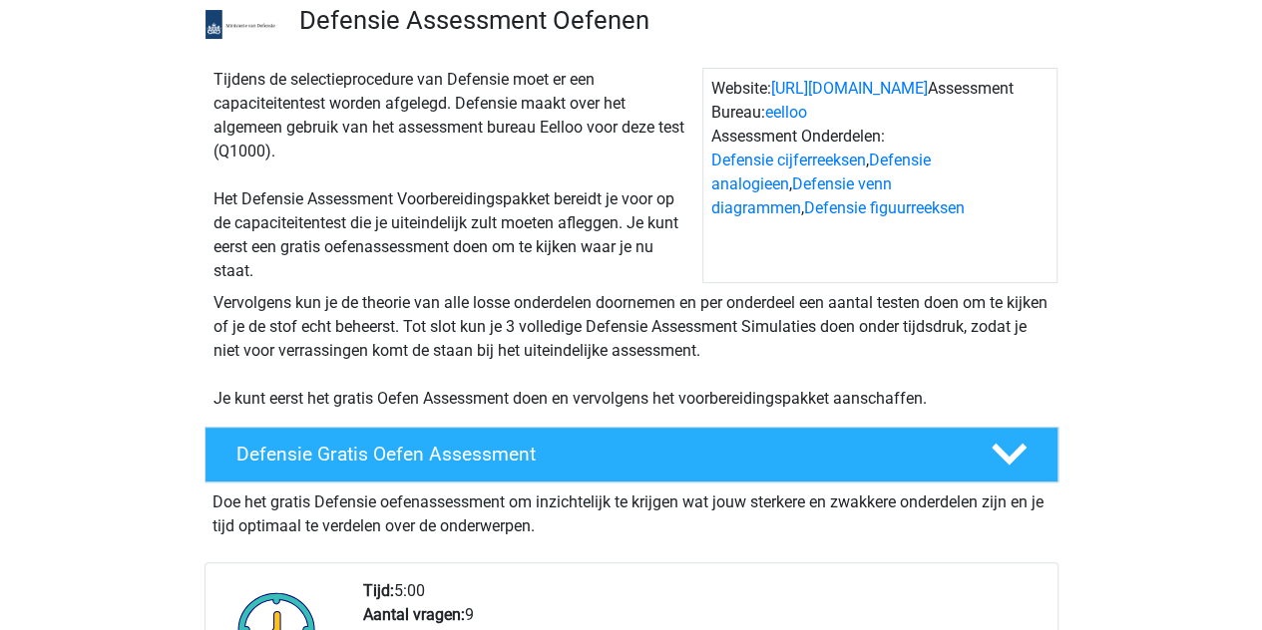
scroll to position [144, 0]
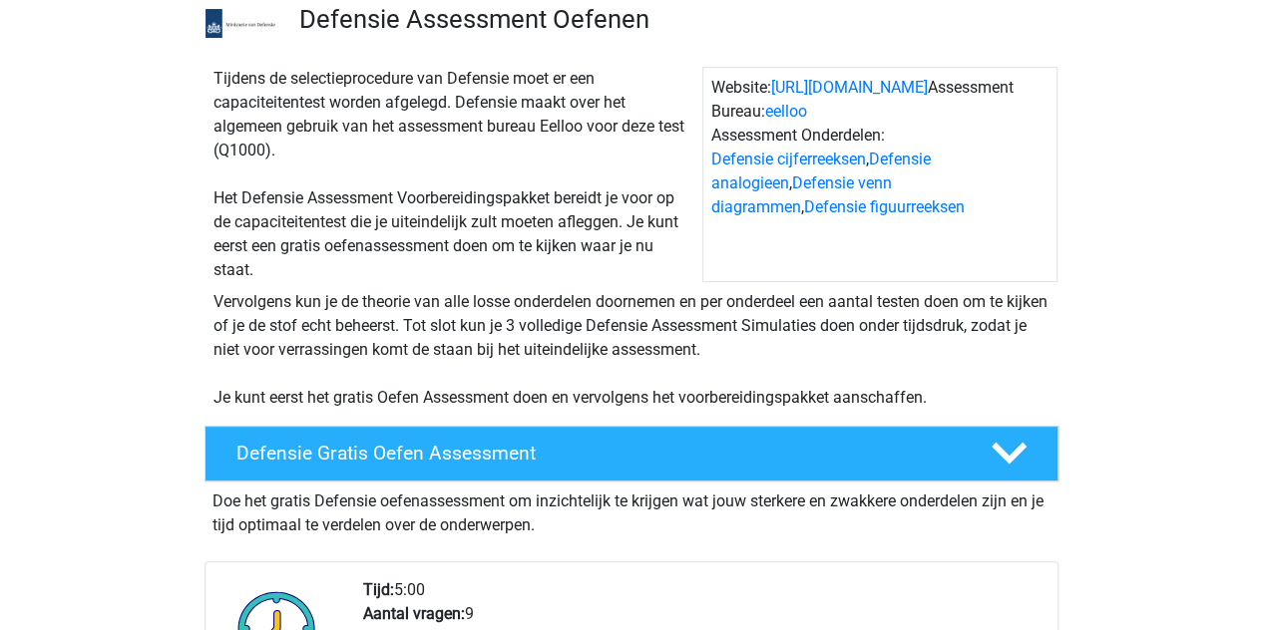
click at [599, 343] on div "Vervolgens kun je de theorie van alle losse onderdelen doornemen en per onderde…" at bounding box center [632, 350] width 852 height 120
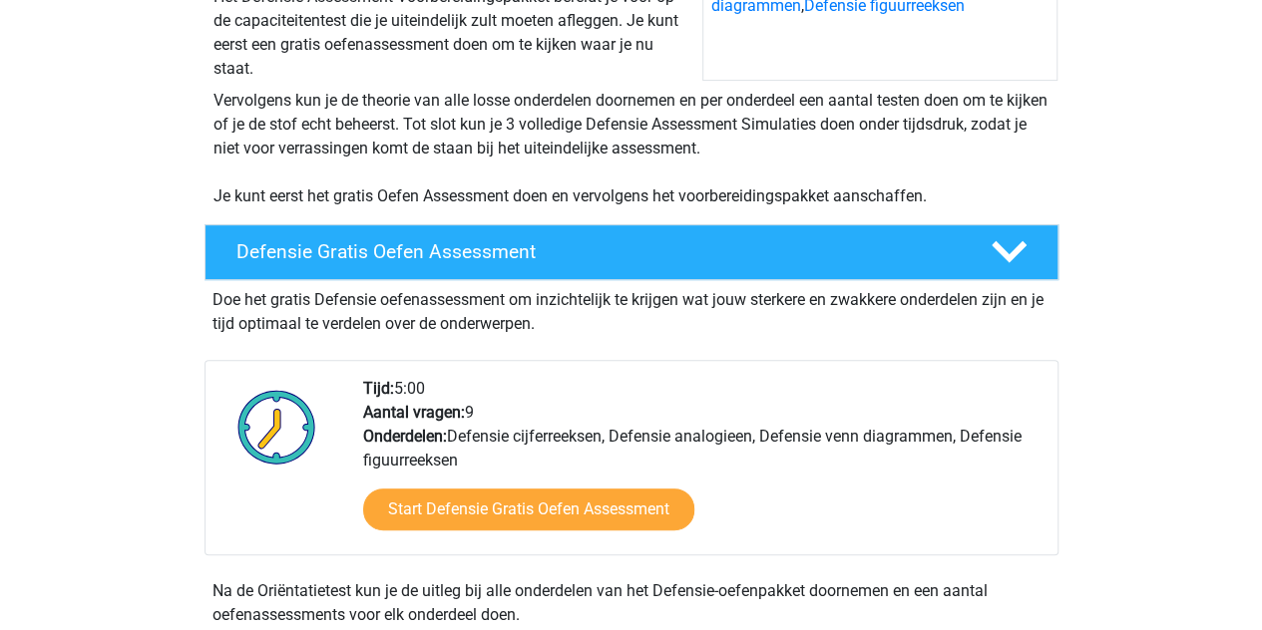
scroll to position [383, 0]
